Goal: Task Accomplishment & Management: Manage account settings

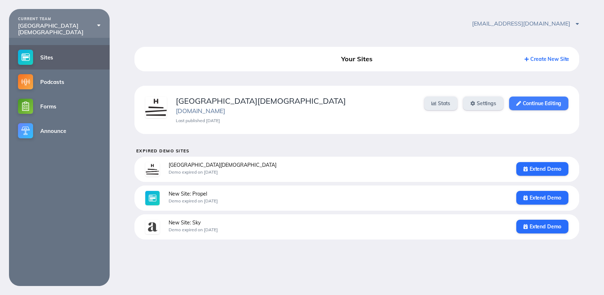
click at [523, 99] on link "Continue Editing" at bounding box center [538, 103] width 59 height 14
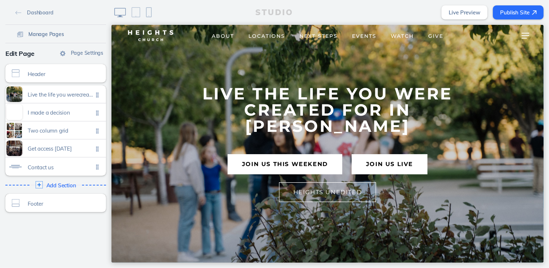
click at [42, 32] on span "Manage Pages" at bounding box center [46, 34] width 36 height 6
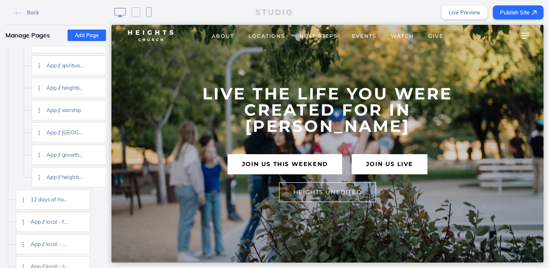
scroll to position [1220, 0]
click at [98, 155] on img at bounding box center [97, 154] width 5 height 5
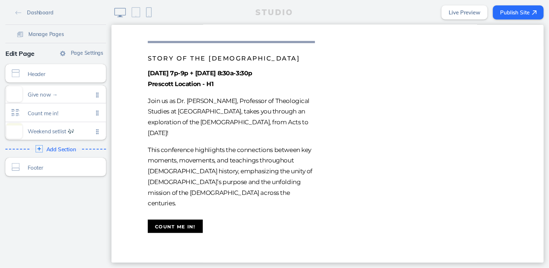
scroll to position [618, 0]
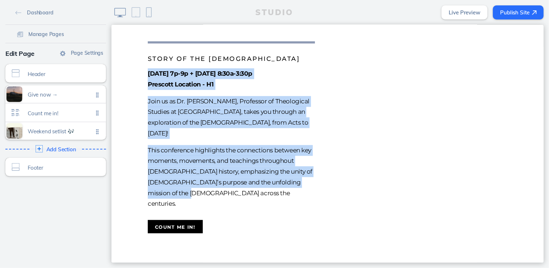
drag, startPoint x: 182, startPoint y: 210, endPoint x: 147, endPoint y: 96, distance: 118.5
click at [148, 96] on div "[DATE] 7p-9p + [DATE] 8:30a-3:30p Prescott Location - H1 Join us as Dr. [PERSON…" at bounding box center [231, 138] width 167 height 141
copy div "[DATE] 7p-9p + [DATE] 8:30a-3:30p Prescott Location - H1 Join us as Dr. [PERSON…"
click at [183, 233] on button "Count me in!" at bounding box center [175, 225] width 55 height 13
click at [219, 118] on div "[DATE] 7p-9p + [DATE] 8:30a-3:30p Prescott Location - H1 Join us as Dr. [PERSON…" at bounding box center [231, 138] width 167 height 141
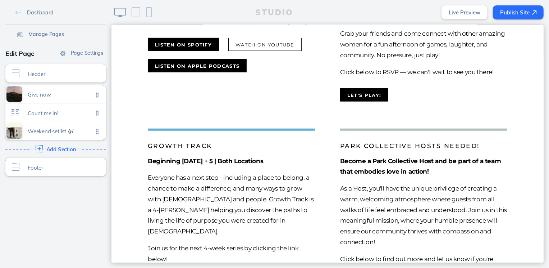
scroll to position [263, 0]
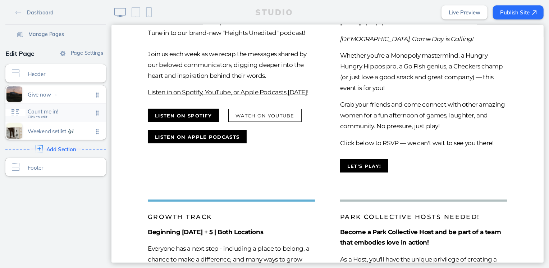
click at [59, 115] on span "Count me in! Click to edit" at bounding box center [60, 113] width 65 height 6
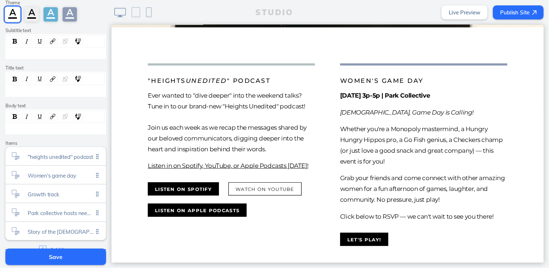
scroll to position [49, 0]
click at [42, 174] on span "Women's game day" at bounding box center [60, 172] width 65 height 6
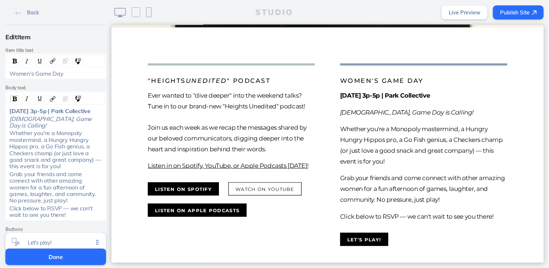
scroll to position [92, 0]
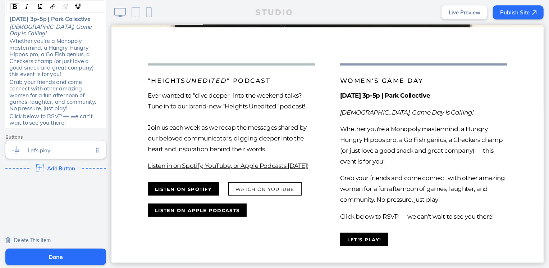
click at [34, 237] on span "Delete This Item" at bounding box center [32, 240] width 37 height 6
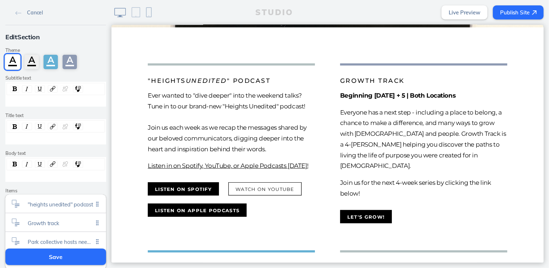
click at [62, 255] on button "Save" at bounding box center [55, 256] width 101 height 17
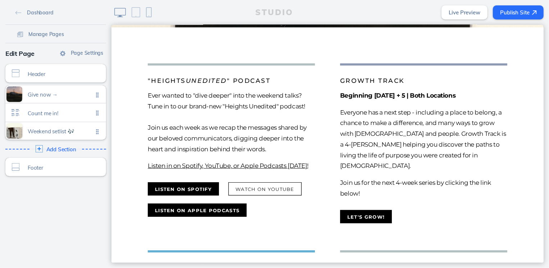
click at [529, 4] on div "STUDIO Live Preview Publish Site" at bounding box center [331, 12] width 438 height 25
click at [518, 21] on div "STUDIO Live Preview Publish Site" at bounding box center [331, 12] width 438 height 25
click at [517, 13] on button "Publish Site" at bounding box center [518, 12] width 51 height 14
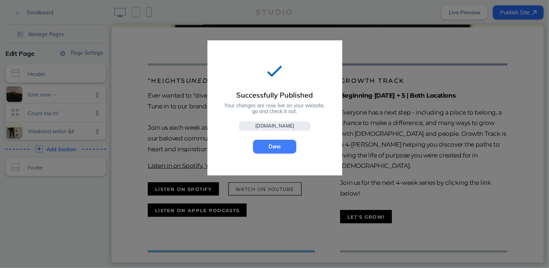
click at [290, 142] on button "Done" at bounding box center [274, 147] width 43 height 14
